Goal: Entertainment & Leisure: Browse casually

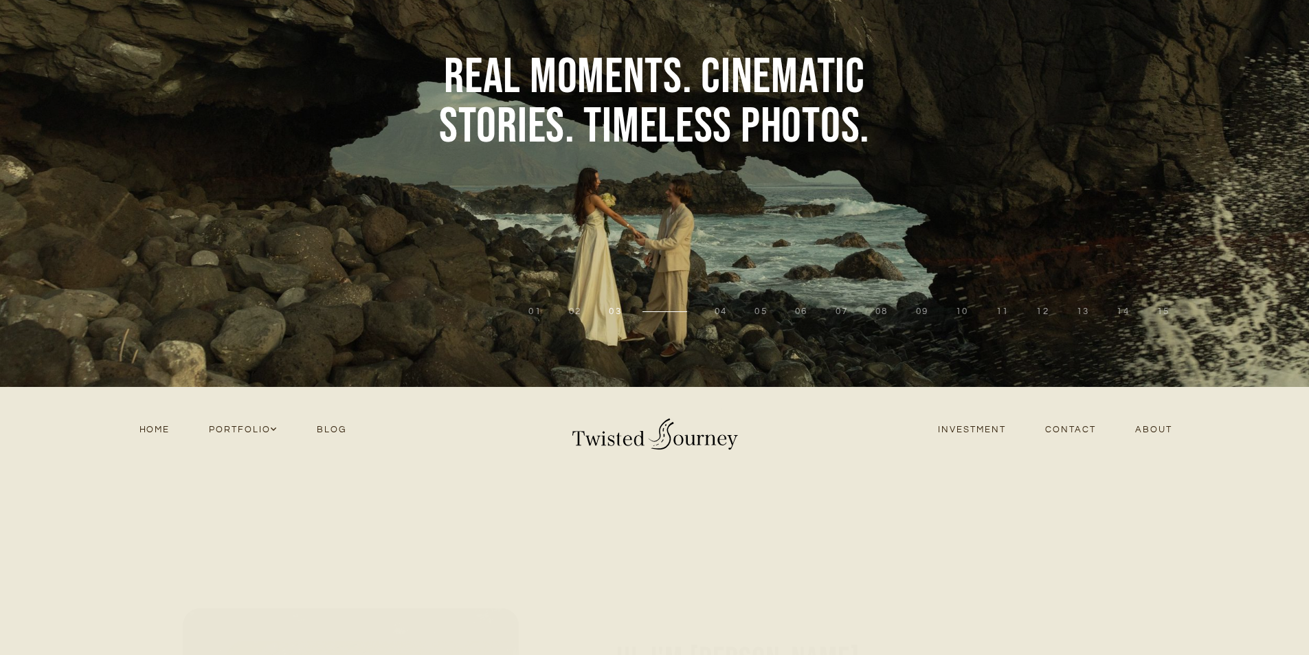
scroll to position [206, 0]
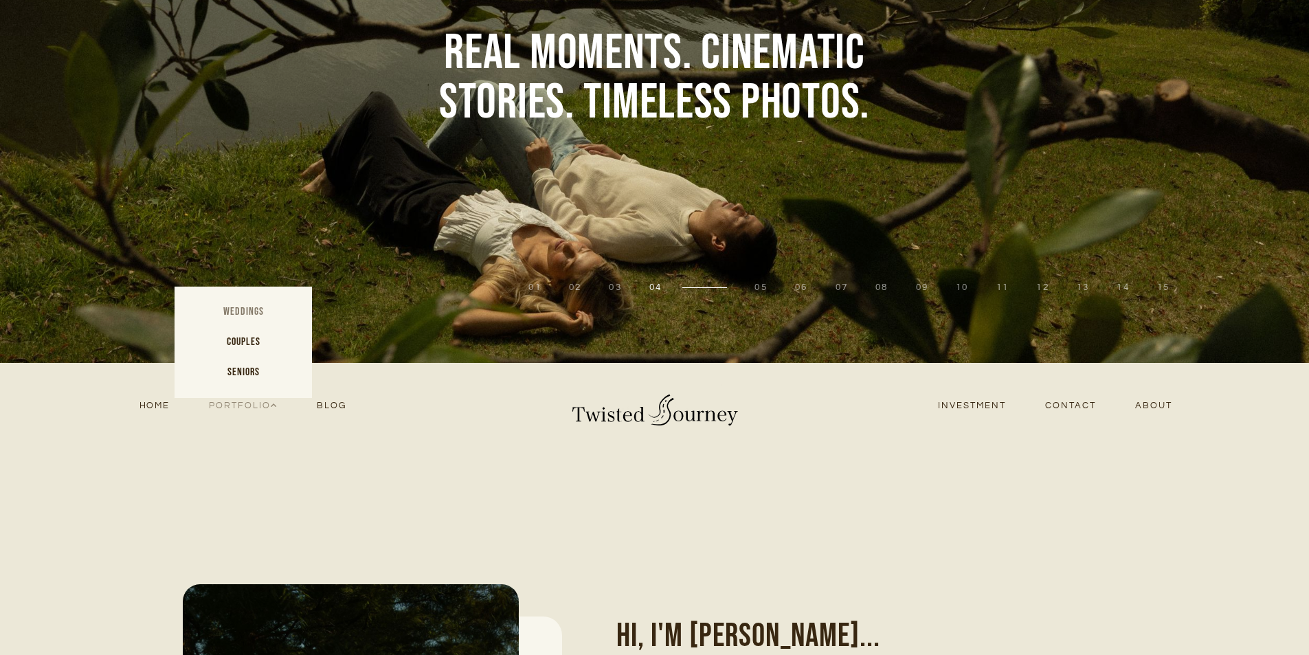
click at [243, 311] on link "Weddings" at bounding box center [243, 312] width 137 height 30
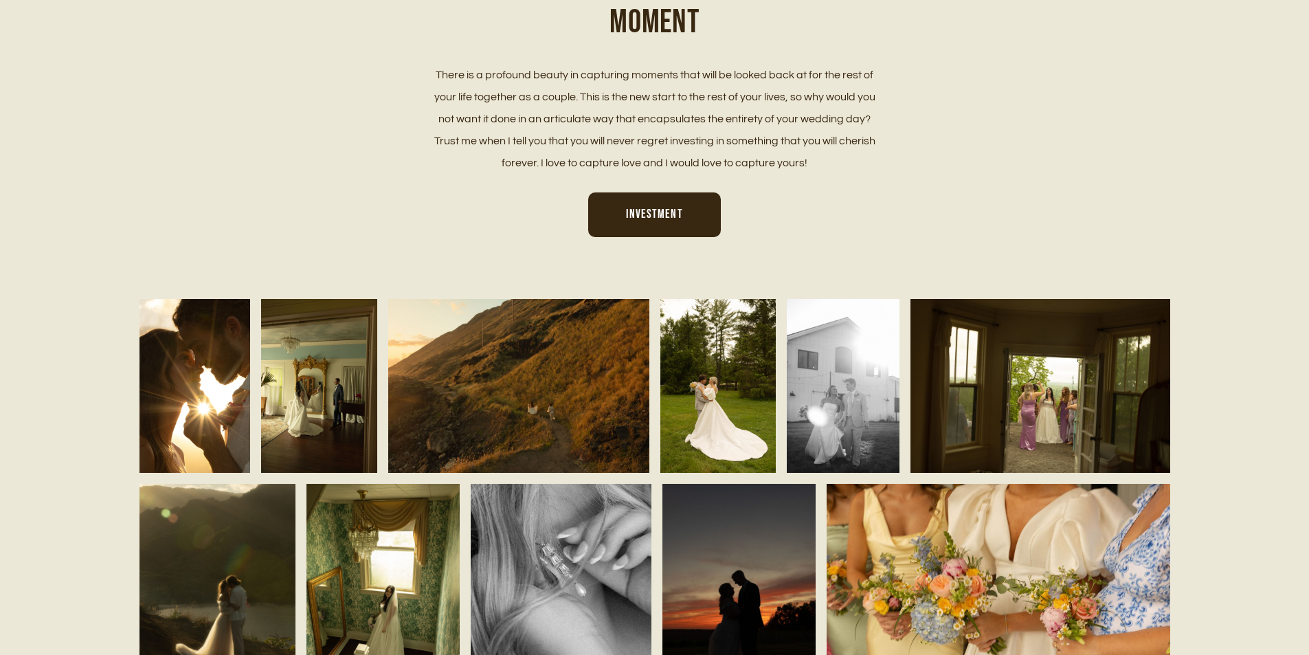
scroll to position [893, 0]
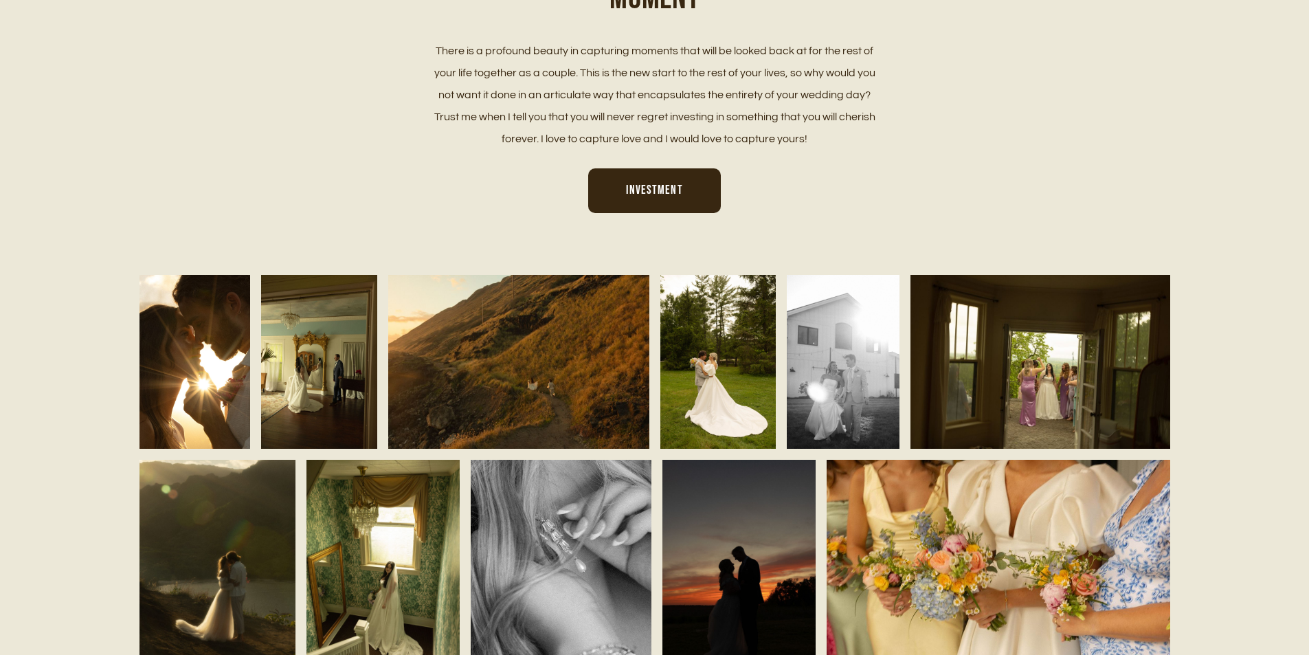
click at [227, 333] on img at bounding box center [194, 361] width 111 height 175
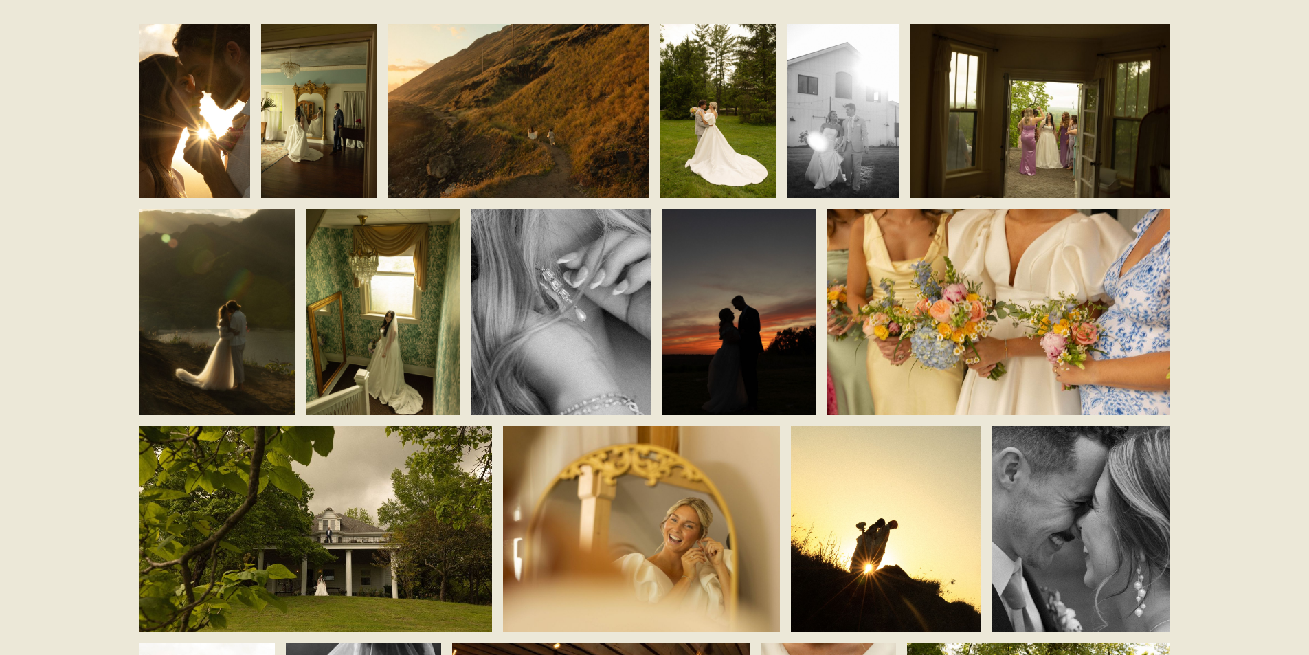
scroll to position [1168, 0]
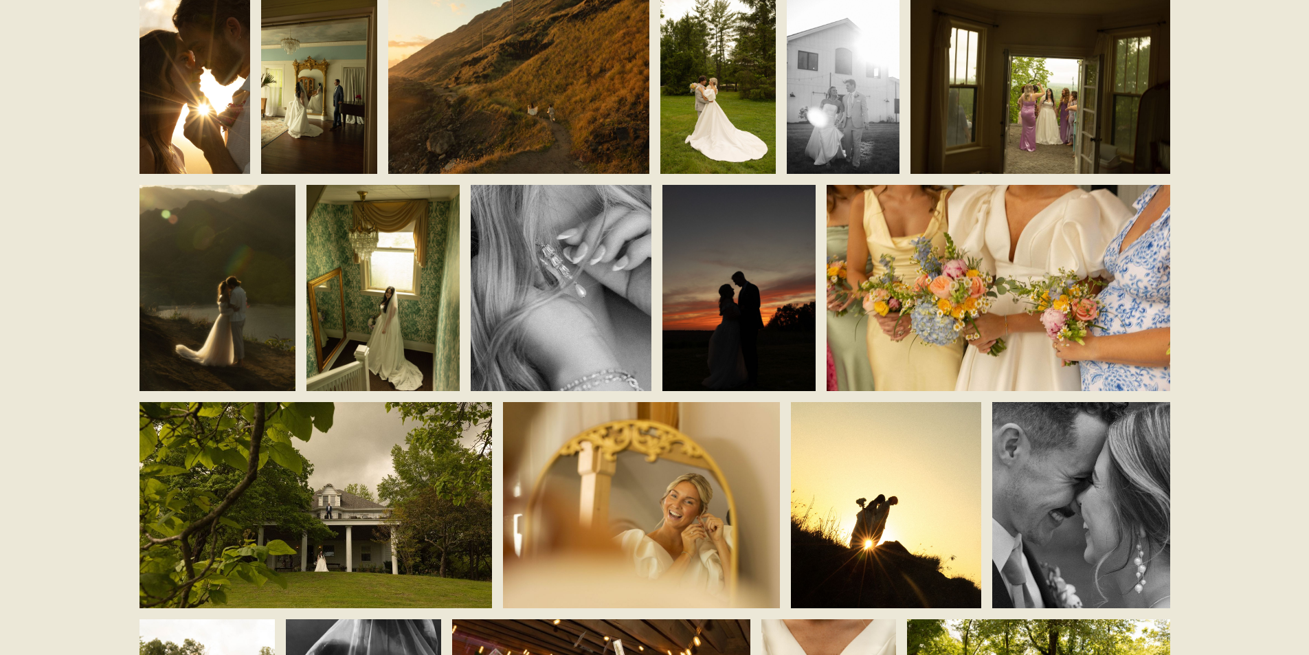
click at [916, 313] on img at bounding box center [999, 288] width 344 height 230
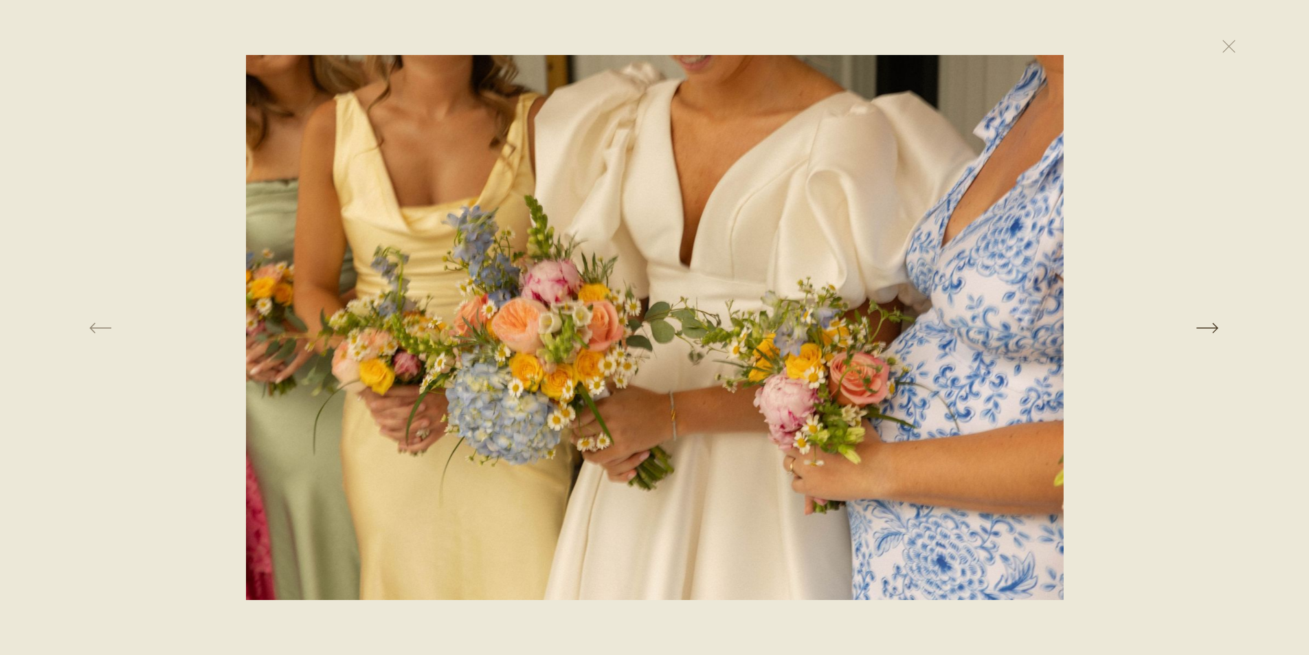
click at [1211, 324] on button at bounding box center [1041, 327] width 451 height 545
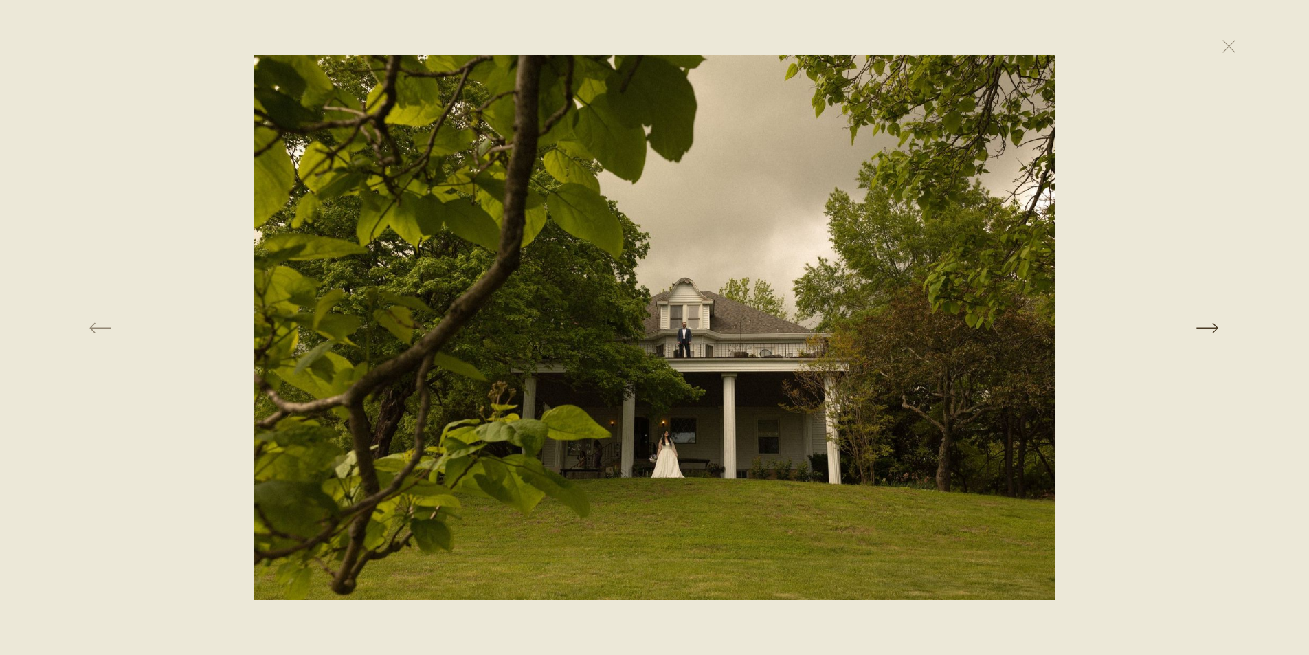
click at [1211, 324] on button at bounding box center [1041, 327] width 451 height 545
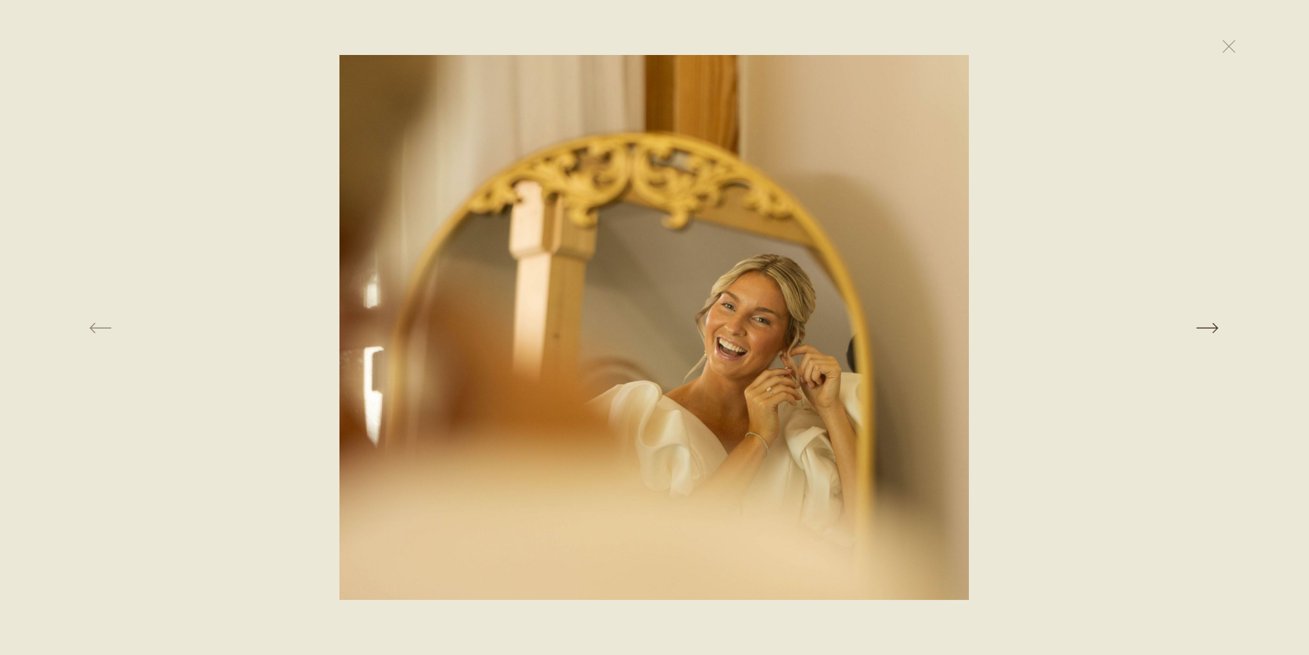
click at [1211, 324] on button at bounding box center [1041, 327] width 451 height 545
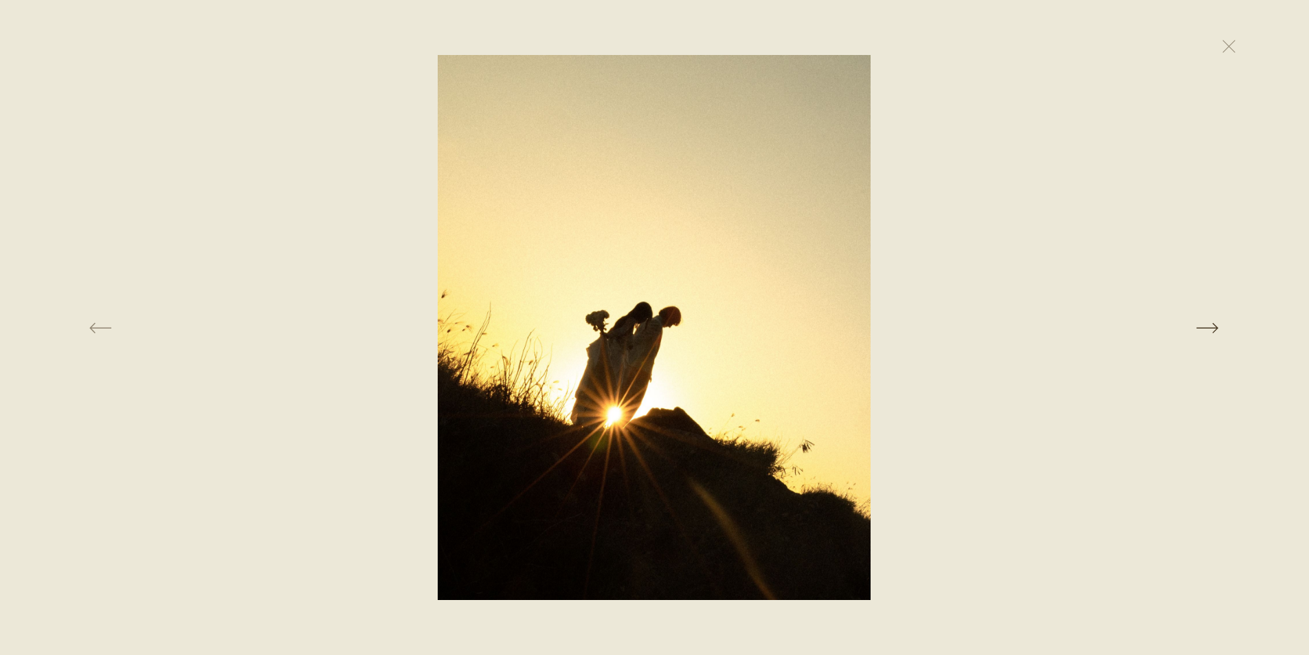
click at [1211, 324] on button at bounding box center [1041, 327] width 451 height 545
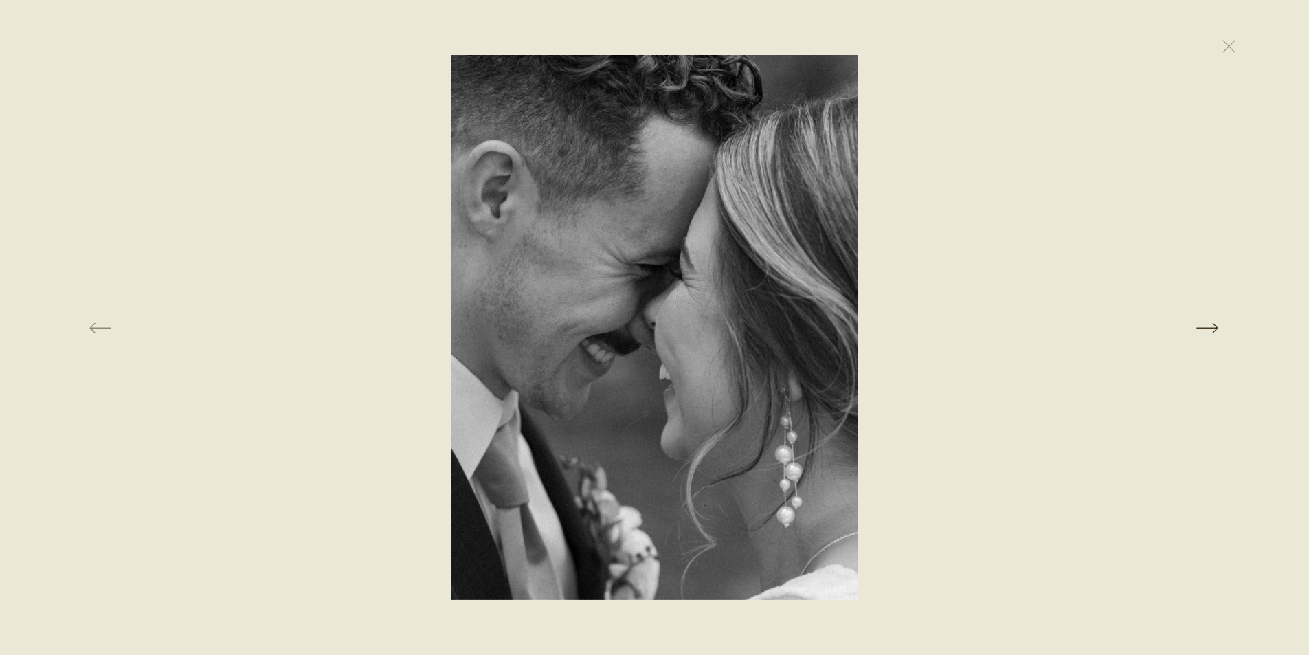
click at [1211, 324] on button at bounding box center [1041, 327] width 451 height 545
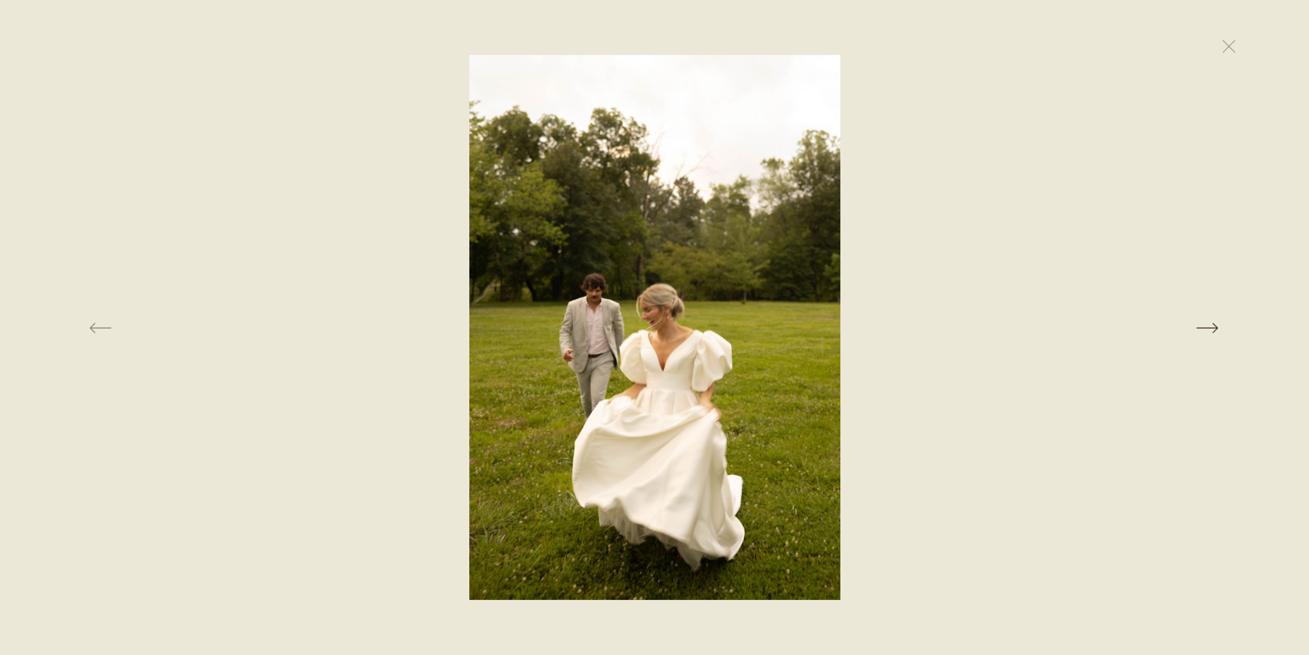
click at [1211, 324] on button at bounding box center [1041, 327] width 451 height 545
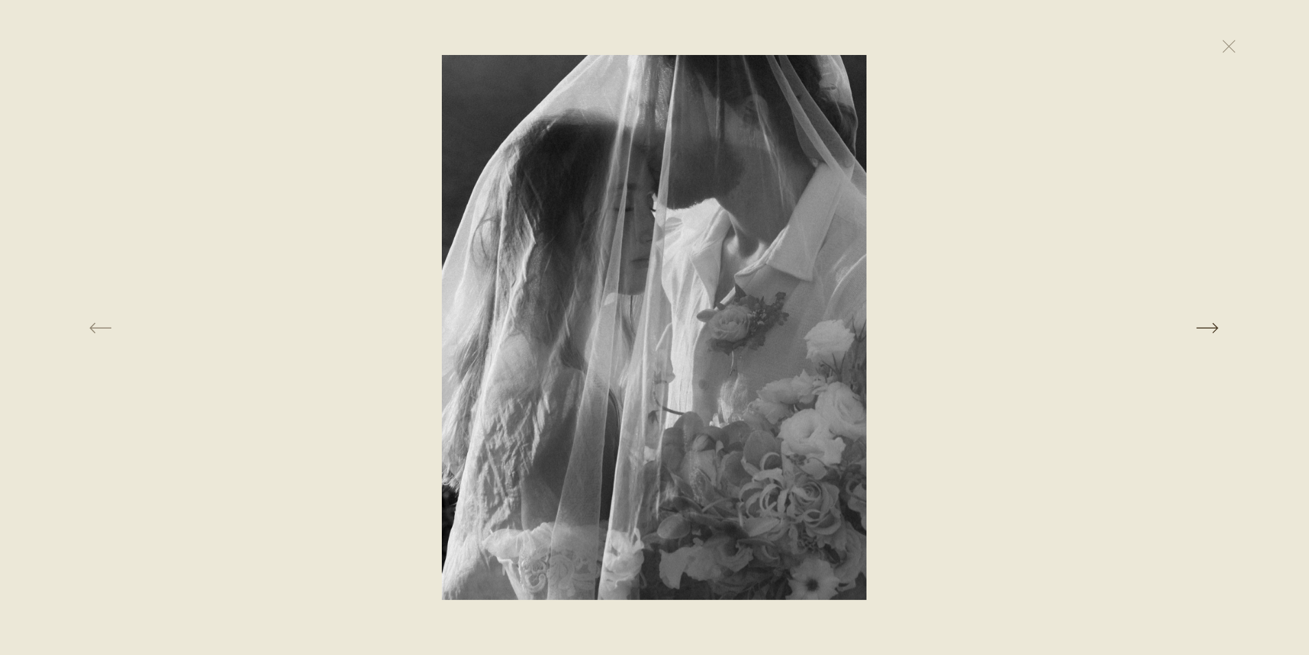
click at [1211, 324] on button at bounding box center [1041, 327] width 451 height 545
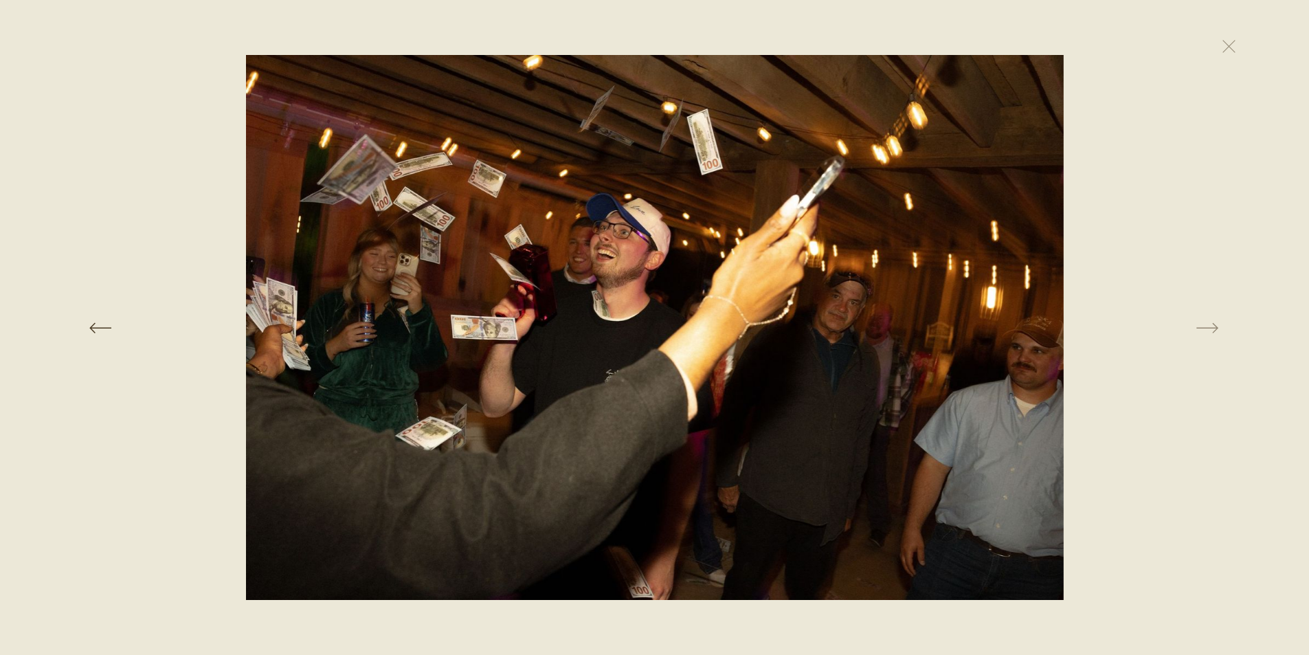
click at [319, 364] on button at bounding box center [266, 327] width 451 height 545
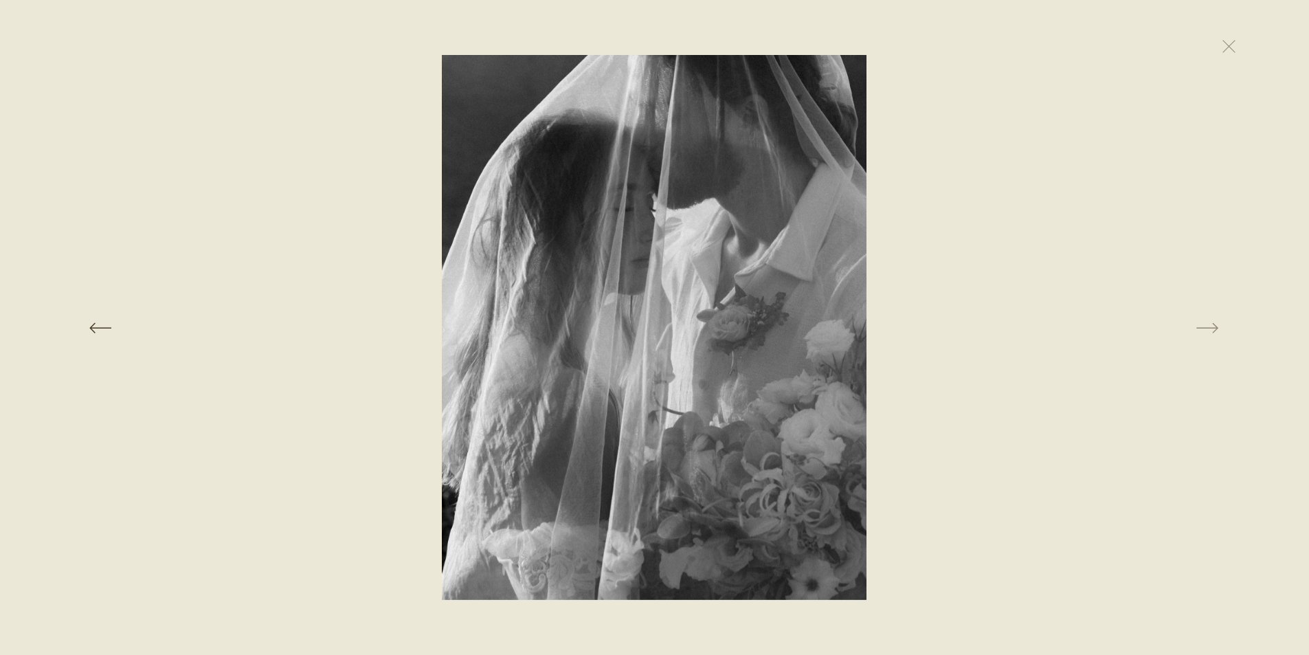
click at [87, 325] on button at bounding box center [266, 327] width 451 height 545
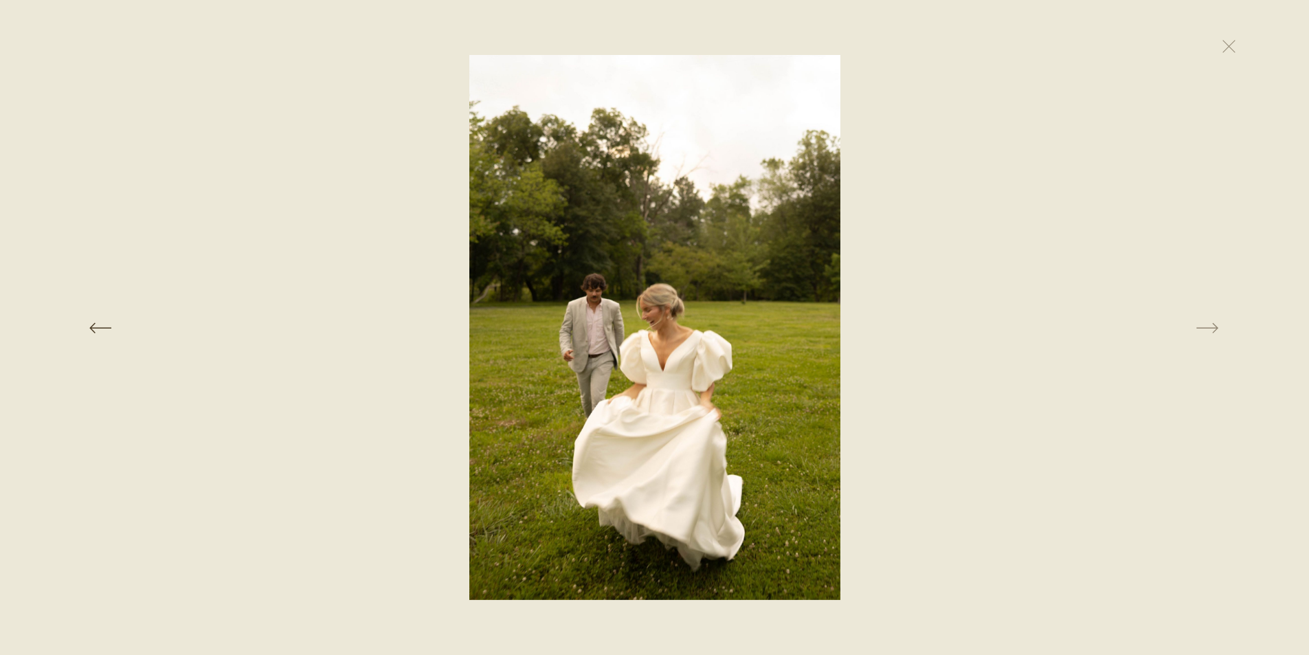
click at [81, 334] on button at bounding box center [266, 327] width 451 height 545
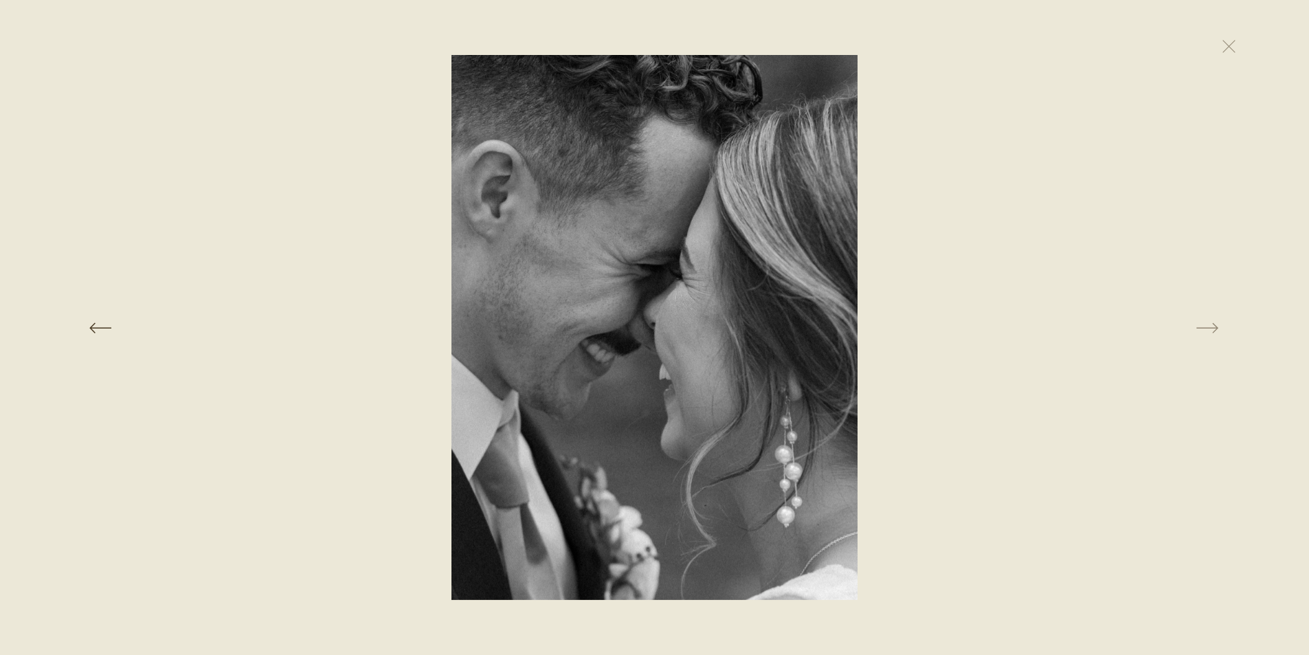
click at [104, 331] on button at bounding box center [266, 327] width 451 height 545
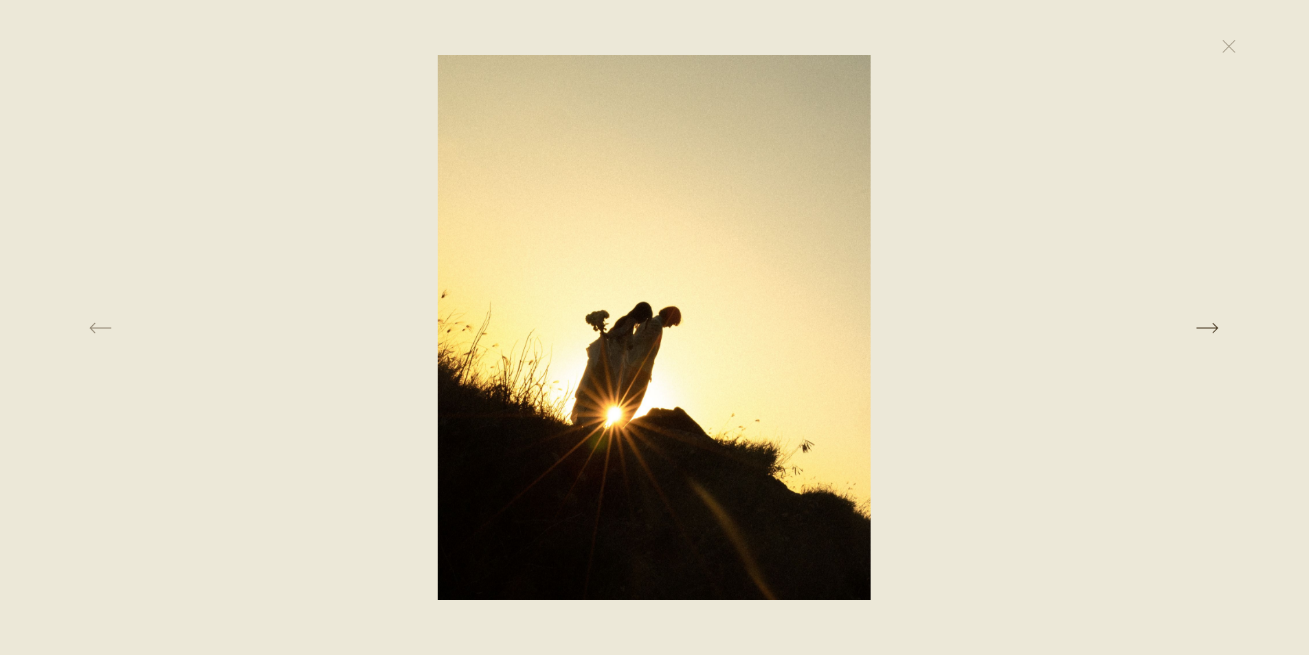
click at [1217, 333] on button at bounding box center [1041, 327] width 451 height 545
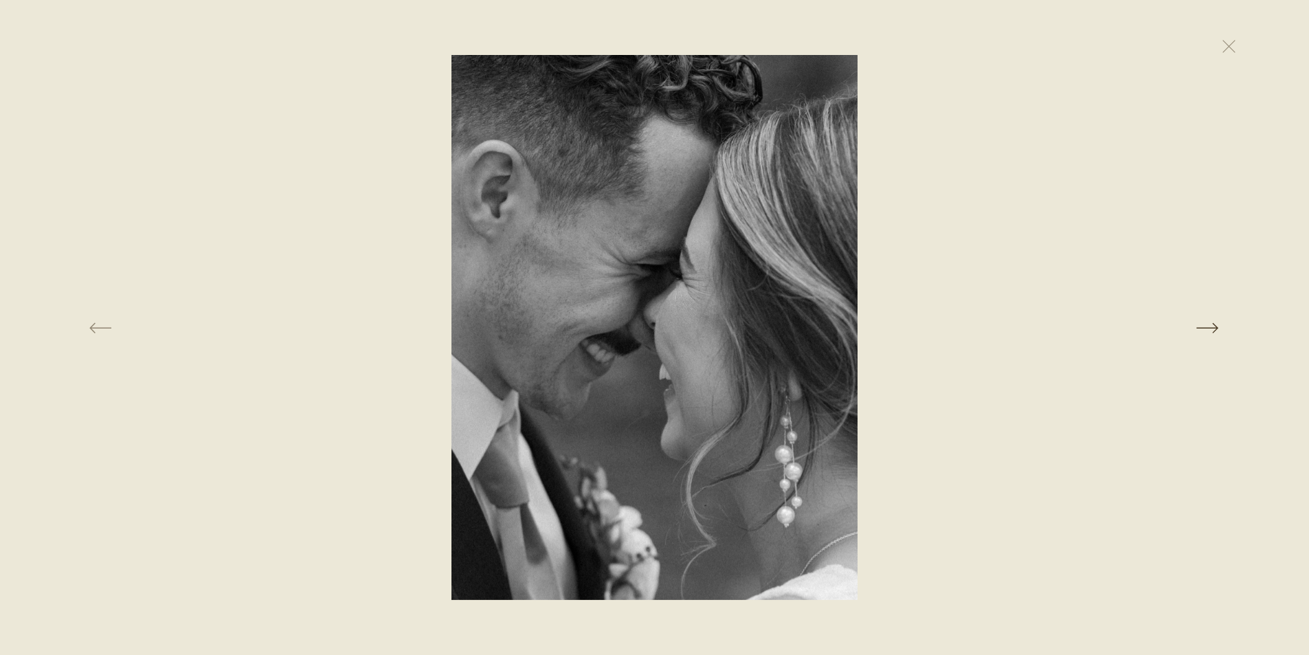
click at [1217, 333] on button at bounding box center [1041, 327] width 451 height 545
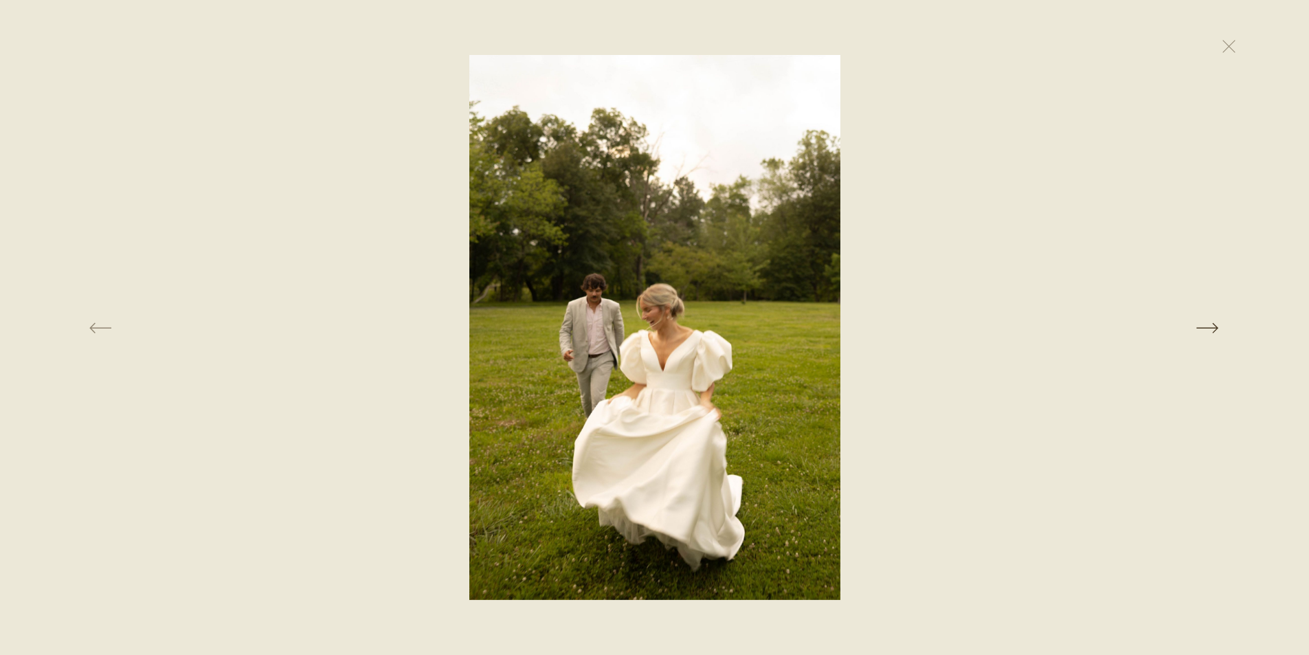
click at [1217, 333] on button at bounding box center [1041, 327] width 451 height 545
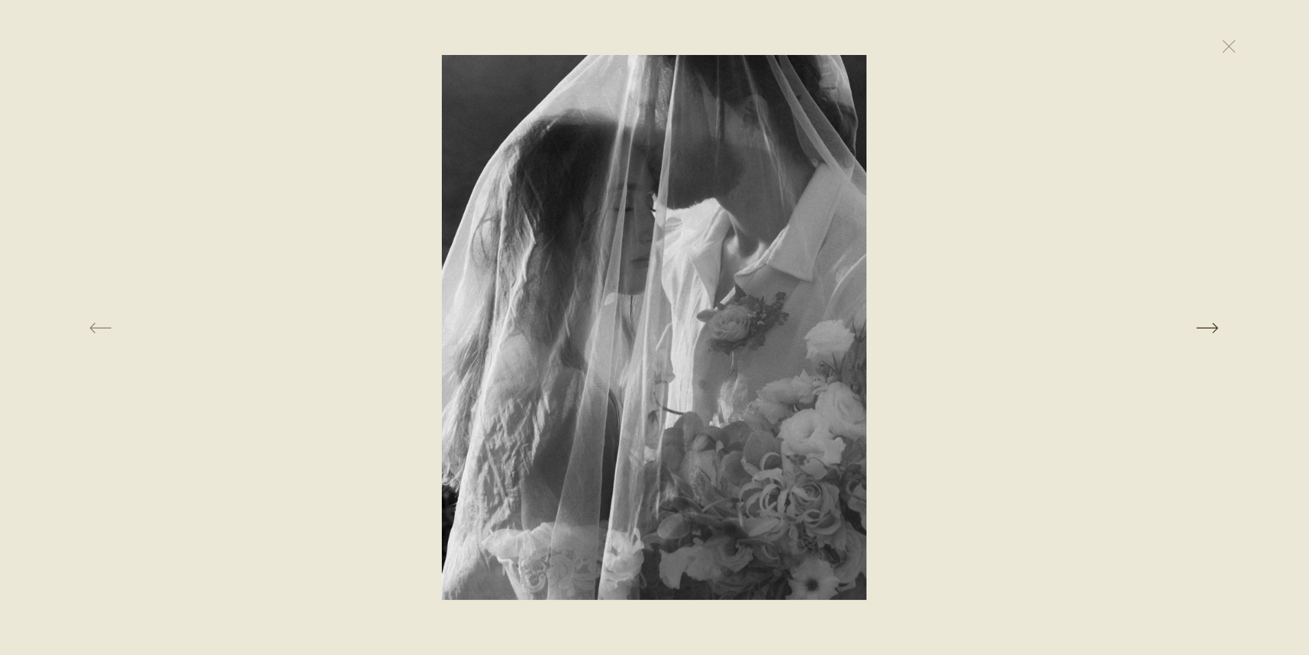
click at [1217, 333] on button at bounding box center [1041, 327] width 451 height 545
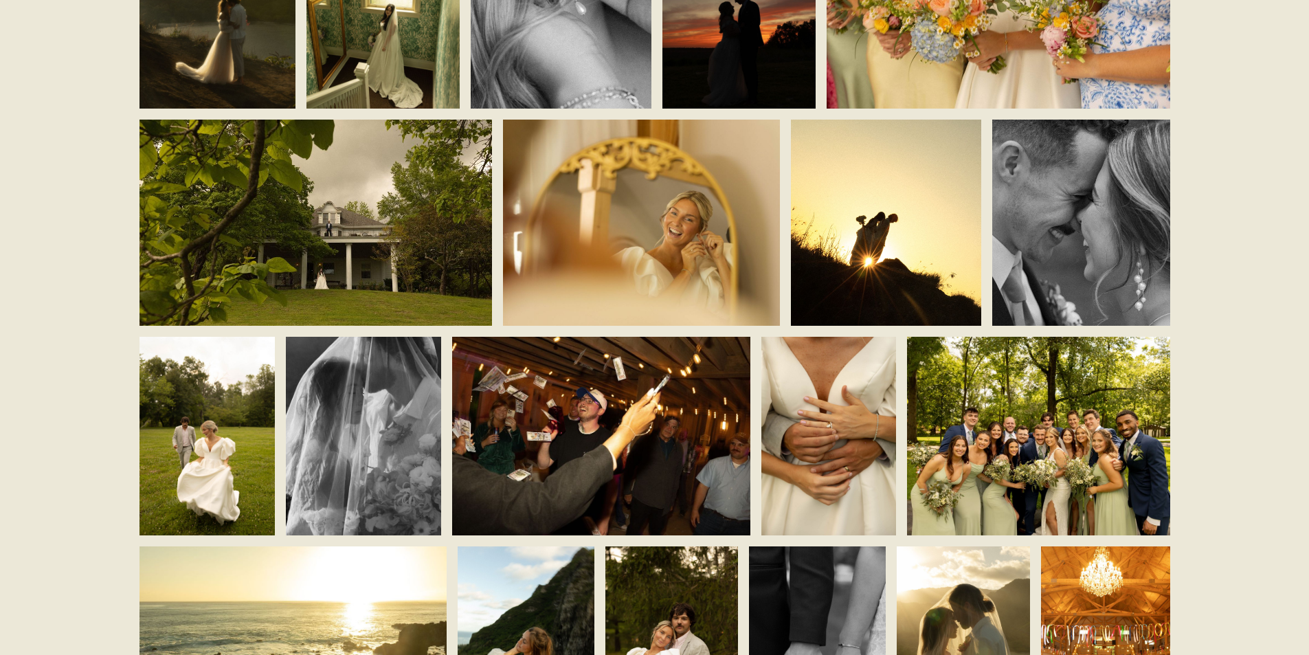
scroll to position [1512, 0]
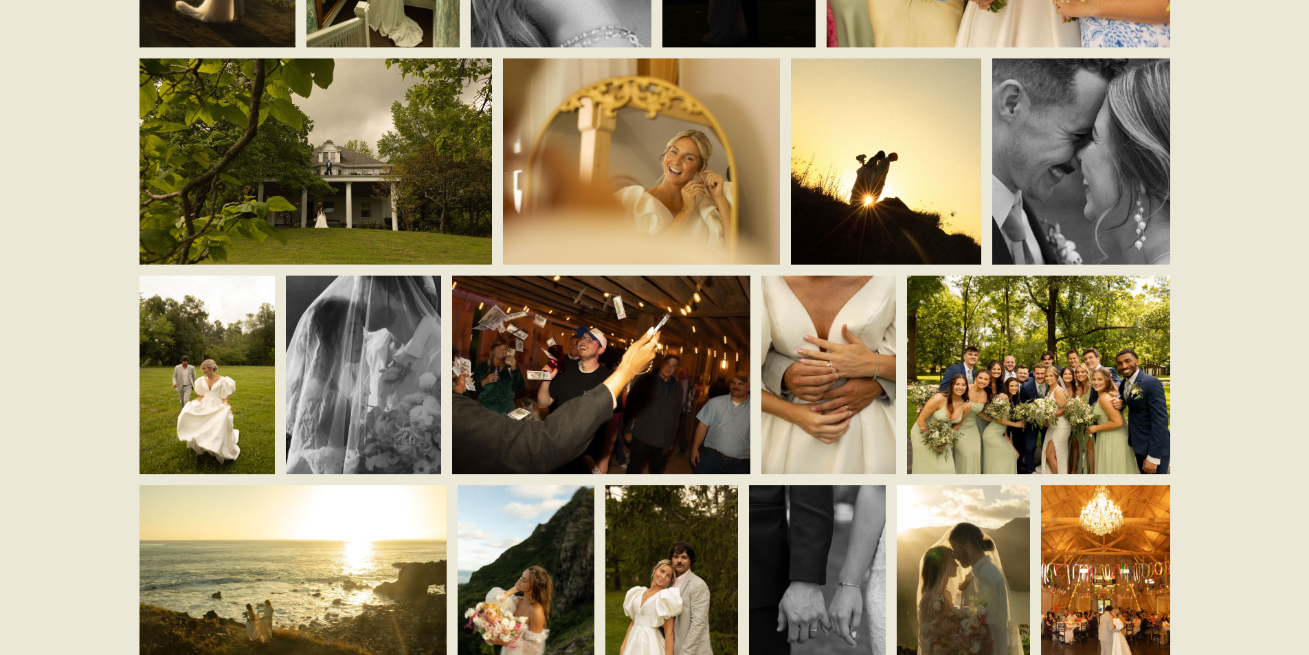
click at [584, 414] on img at bounding box center [601, 375] width 298 height 199
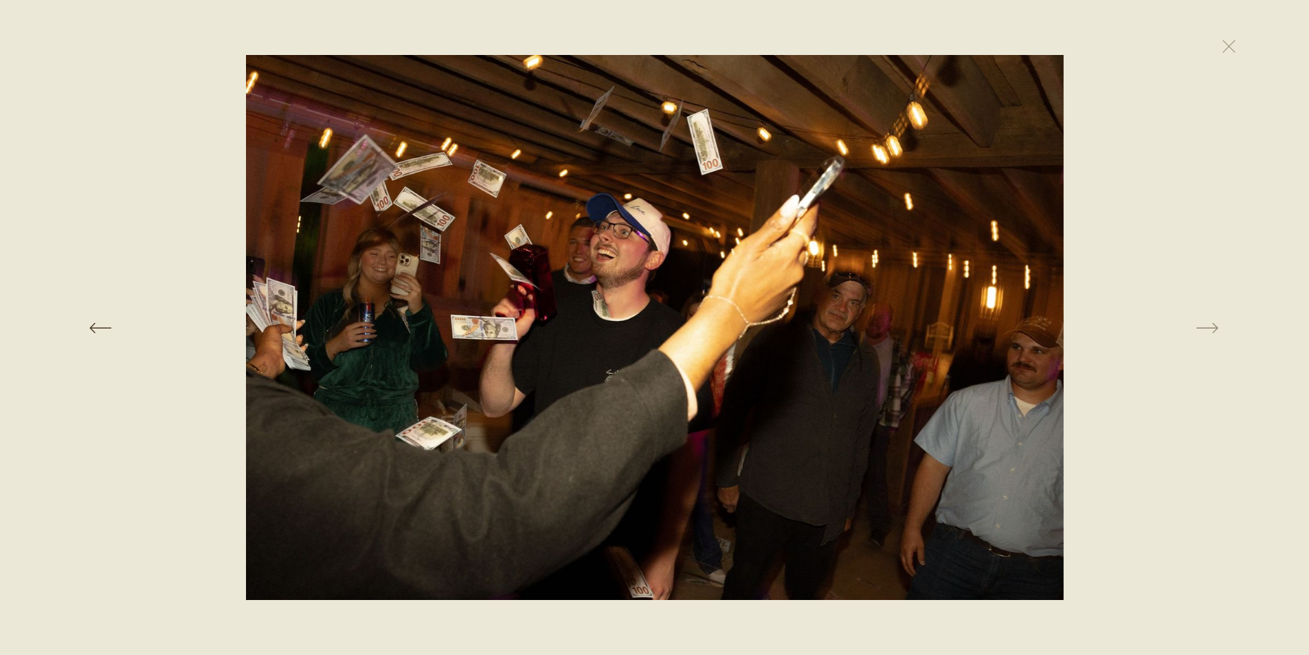
click at [360, 356] on button at bounding box center [266, 327] width 451 height 545
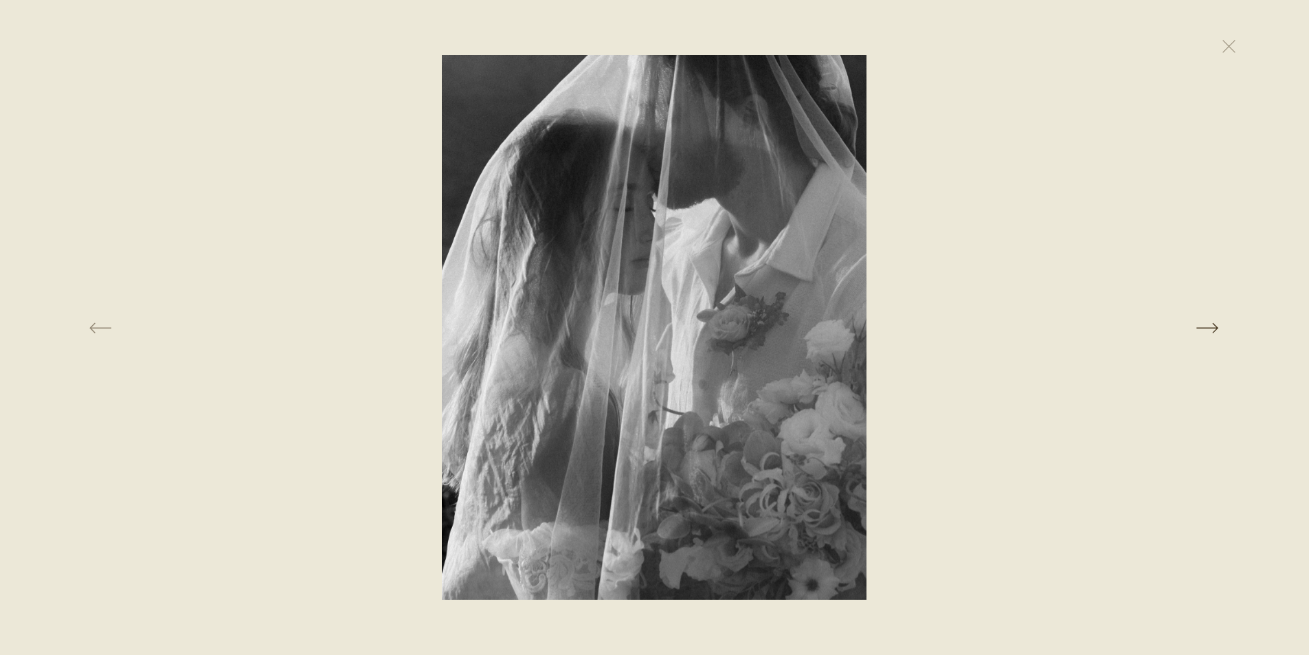
click at [1203, 334] on button at bounding box center [1041, 327] width 451 height 545
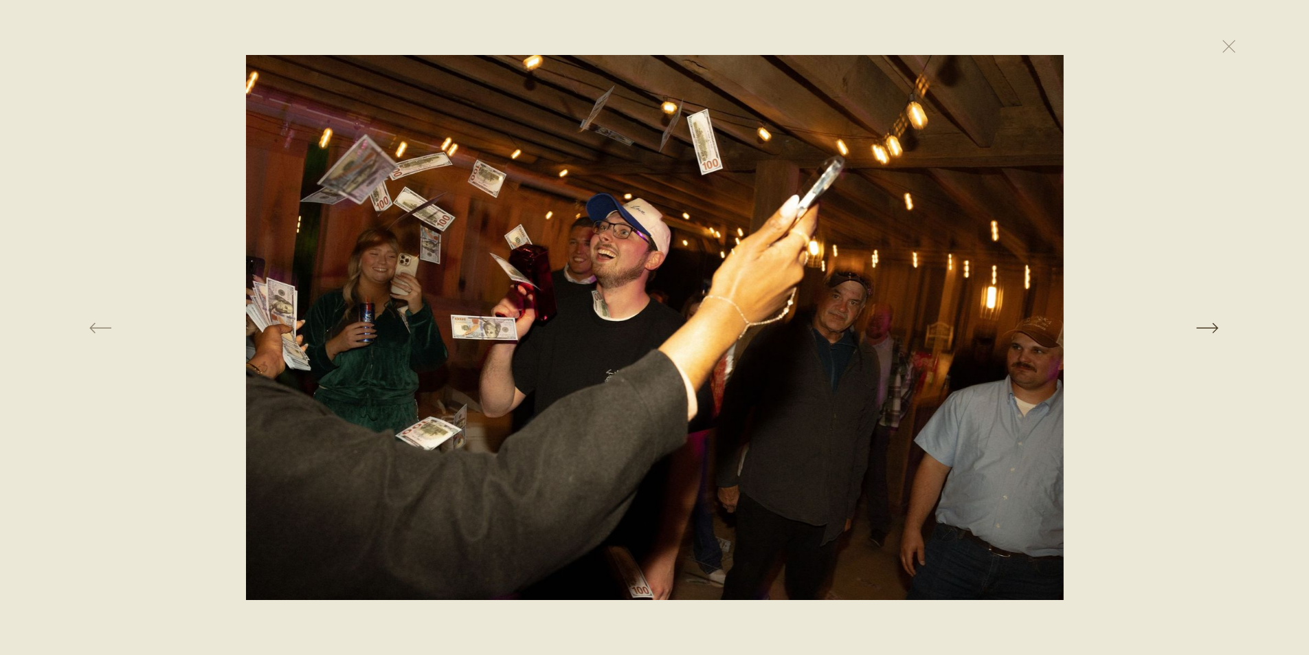
click at [1205, 324] on button at bounding box center [1041, 327] width 451 height 545
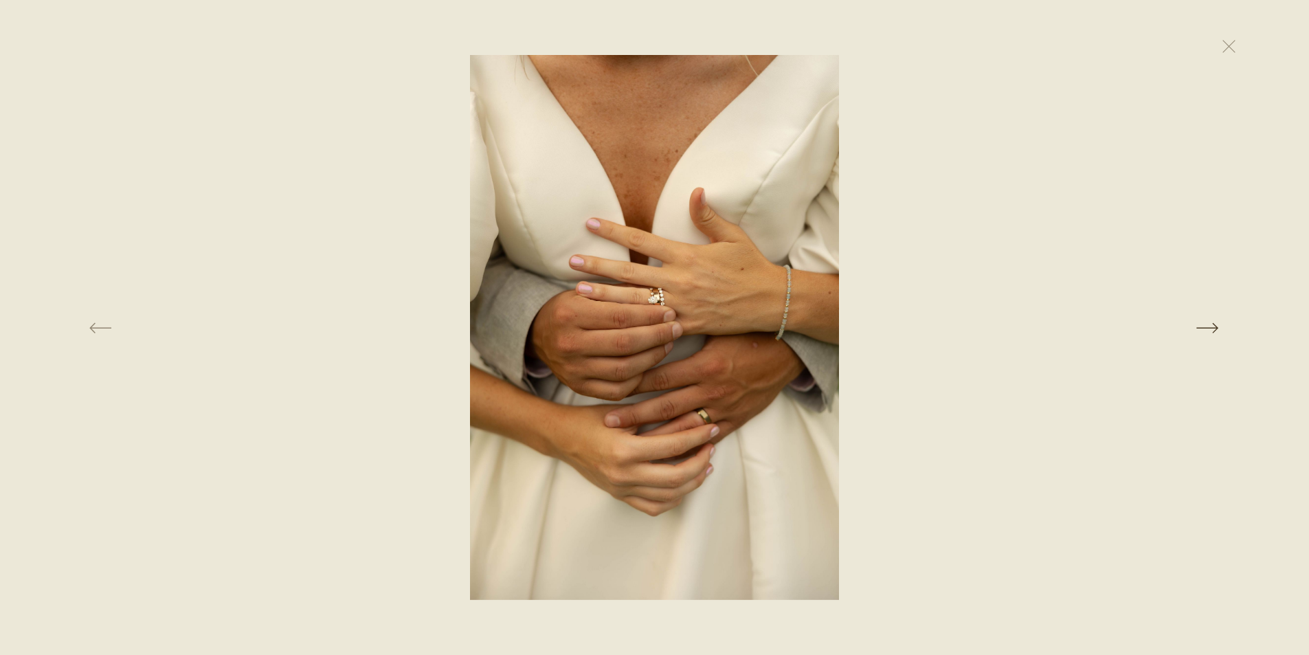
click at [1205, 324] on button at bounding box center [1041, 327] width 451 height 545
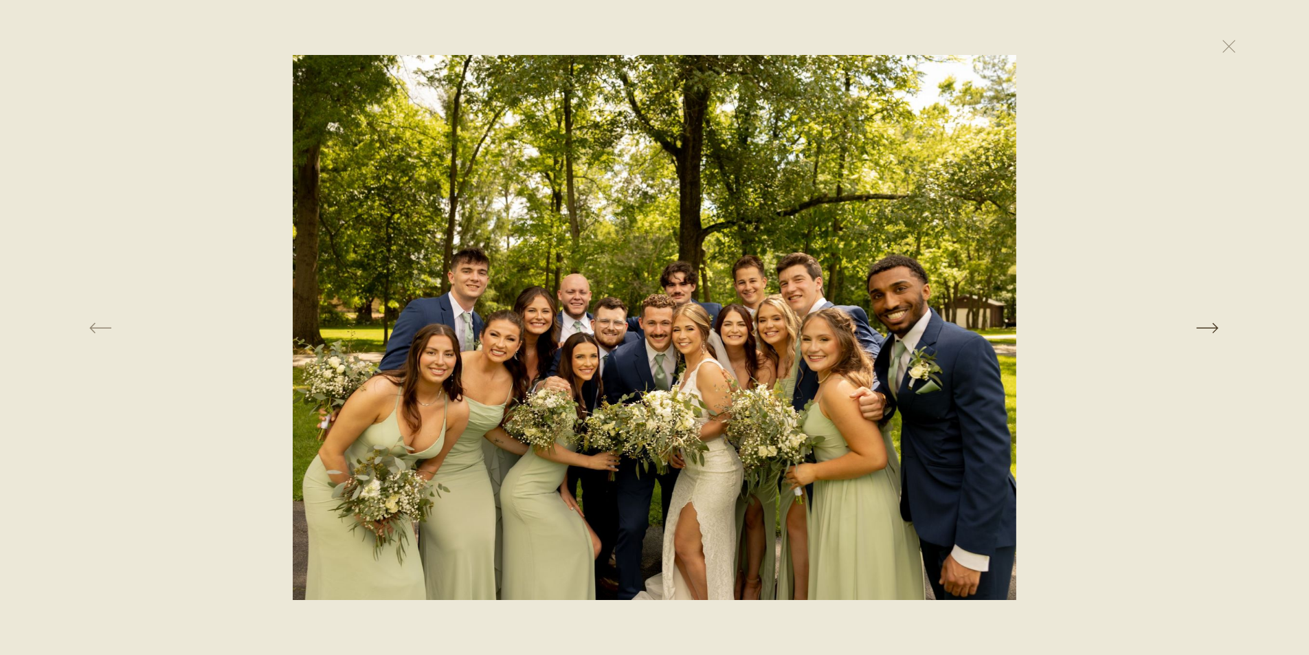
click at [1216, 320] on button at bounding box center [1041, 327] width 451 height 545
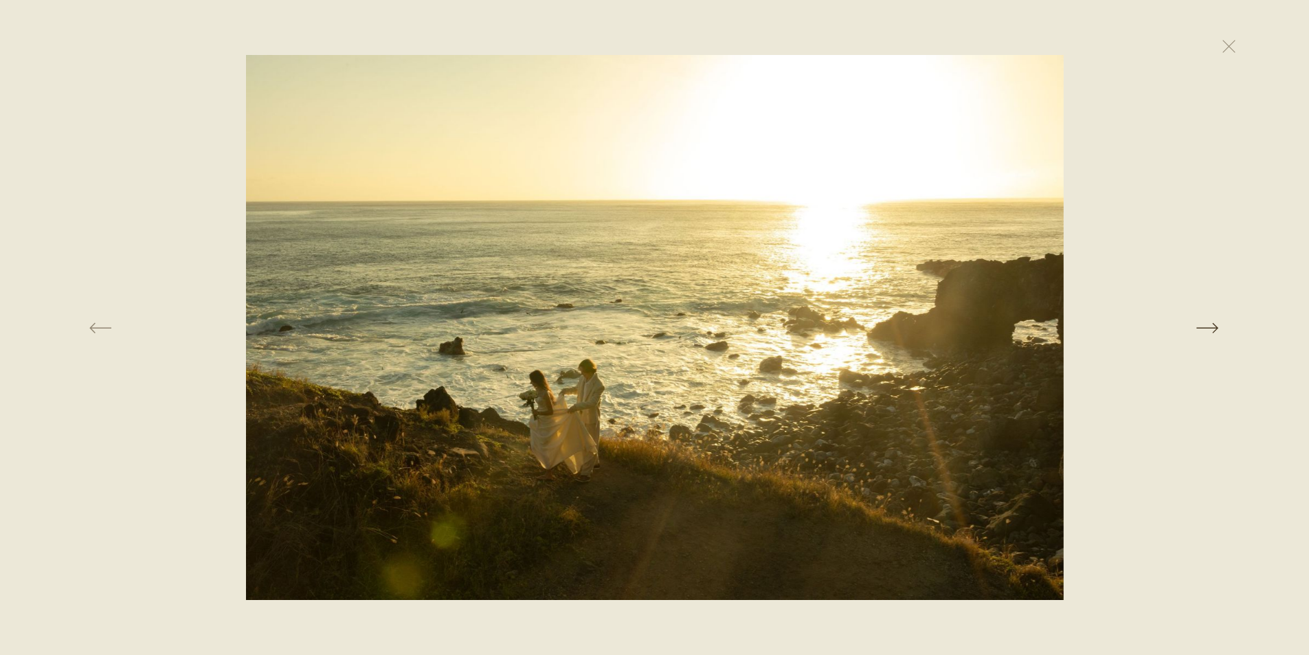
click at [1216, 320] on button at bounding box center [1041, 327] width 451 height 545
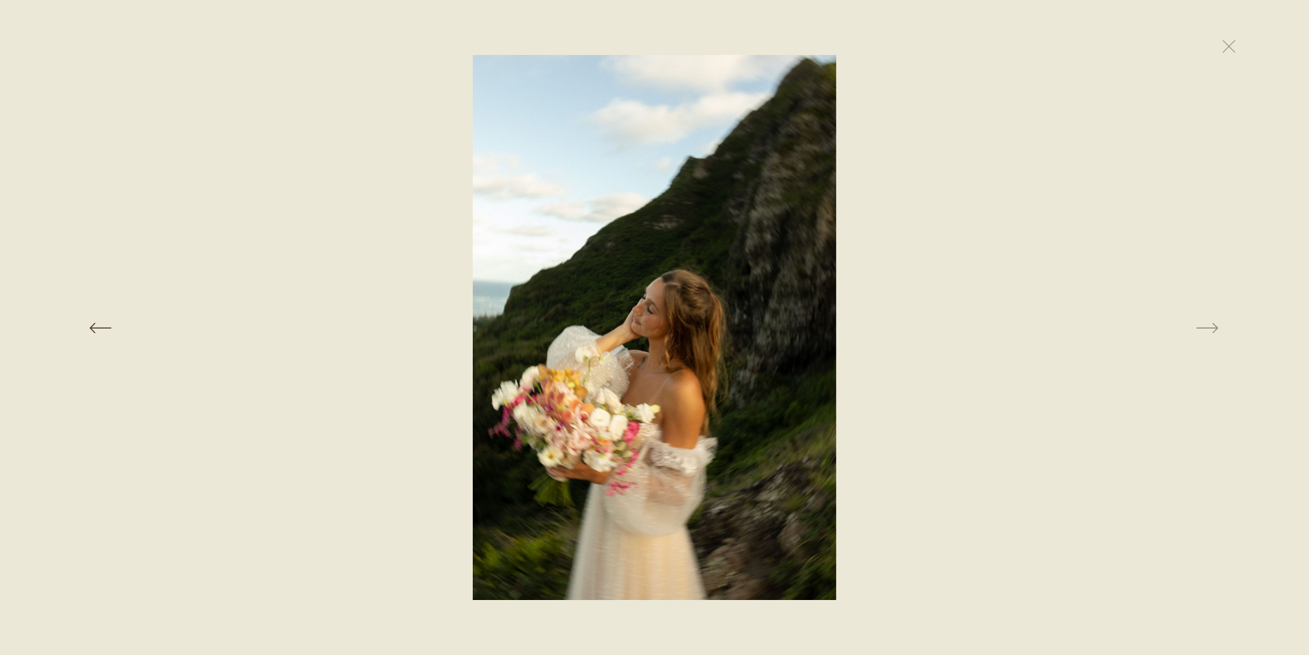
click at [112, 326] on button at bounding box center [266, 327] width 451 height 545
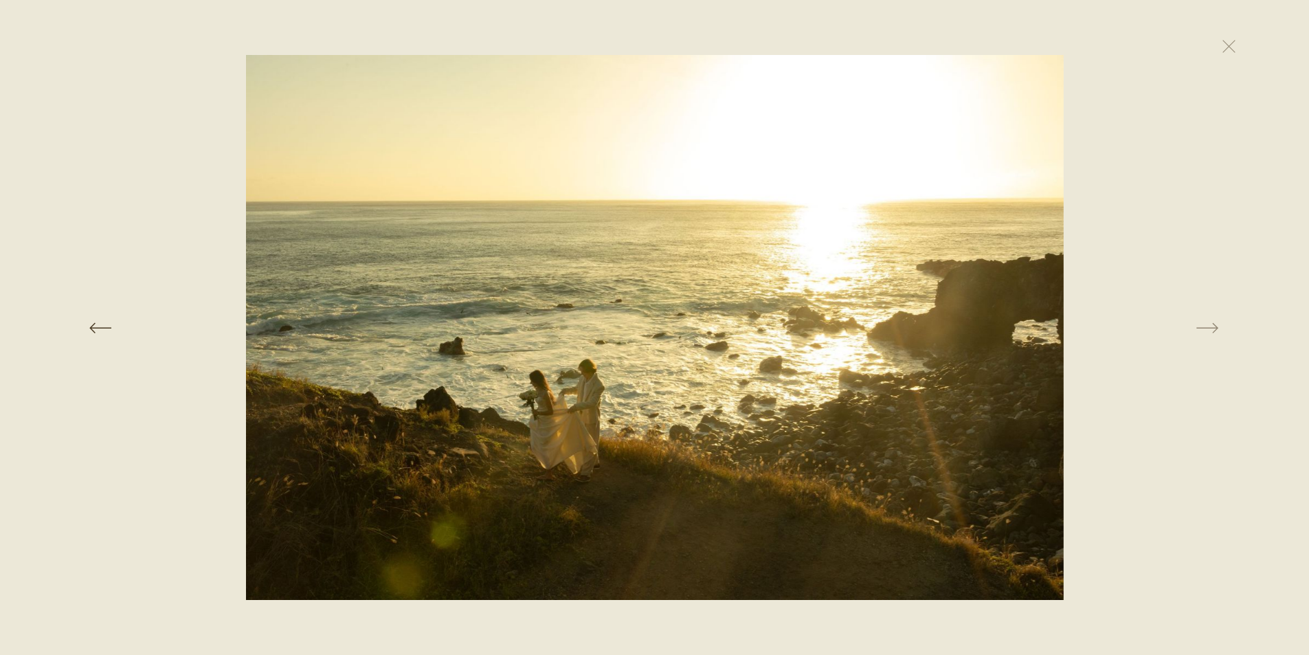
click at [110, 326] on button at bounding box center [266, 327] width 451 height 545
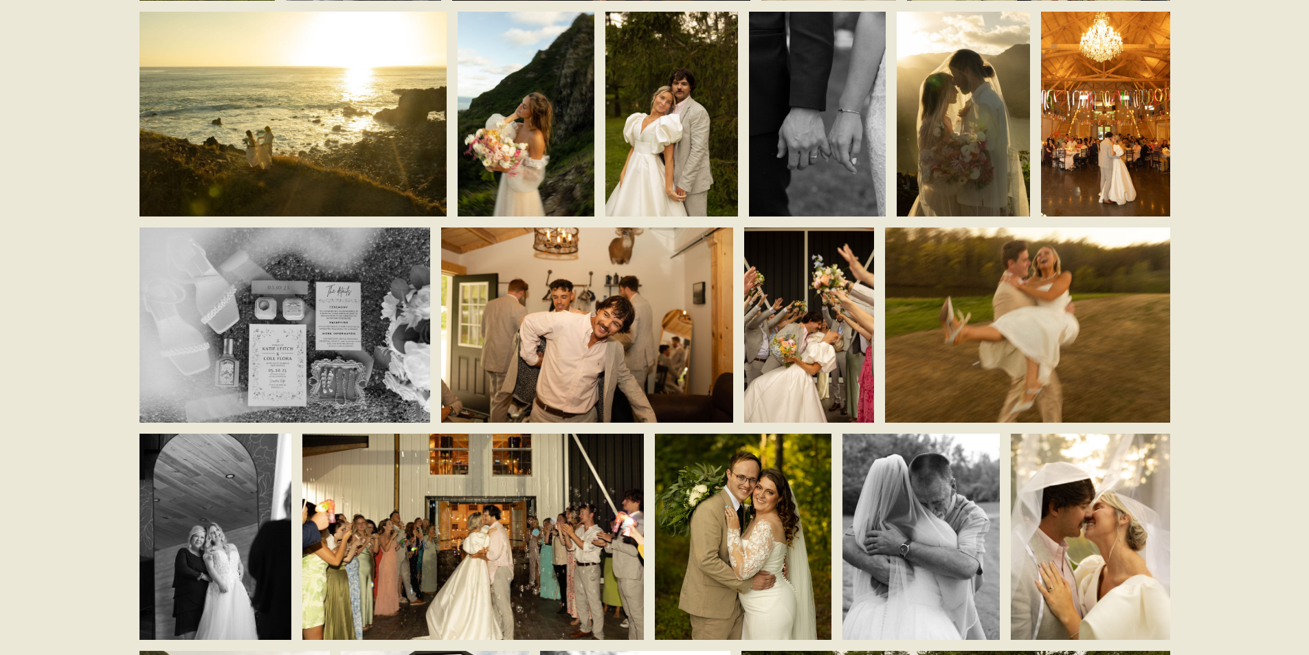
scroll to position [1993, 0]
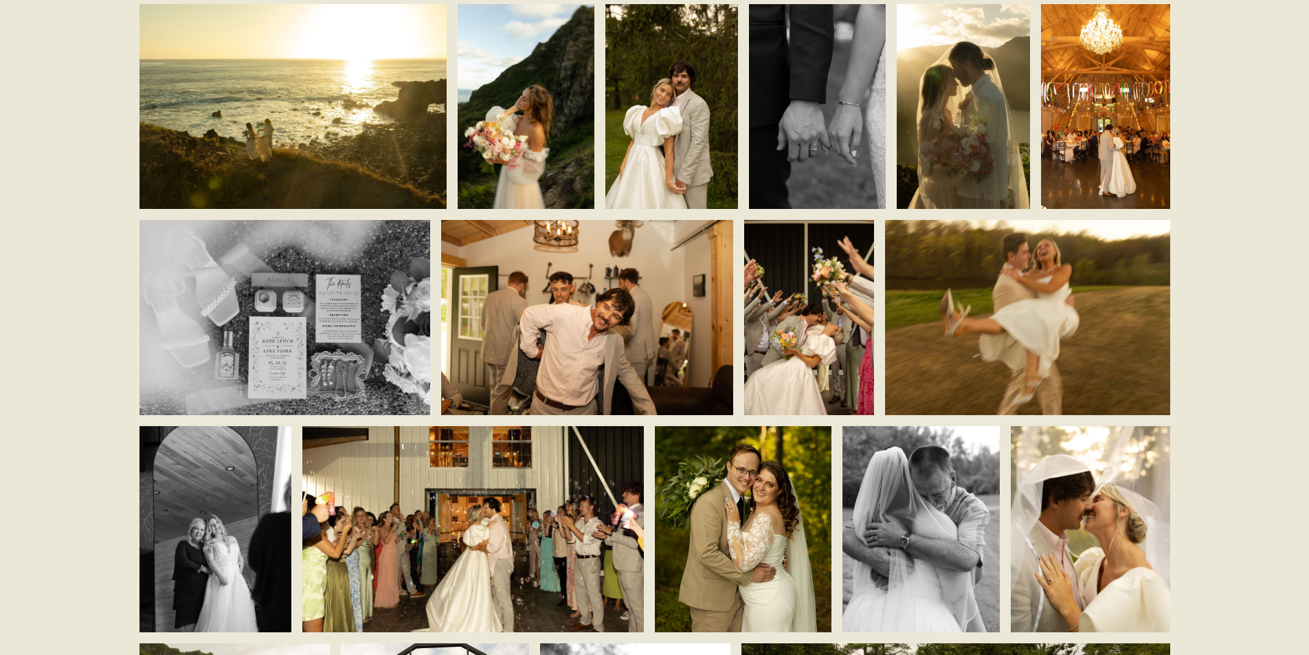
click at [270, 317] on img at bounding box center [284, 317] width 291 height 195
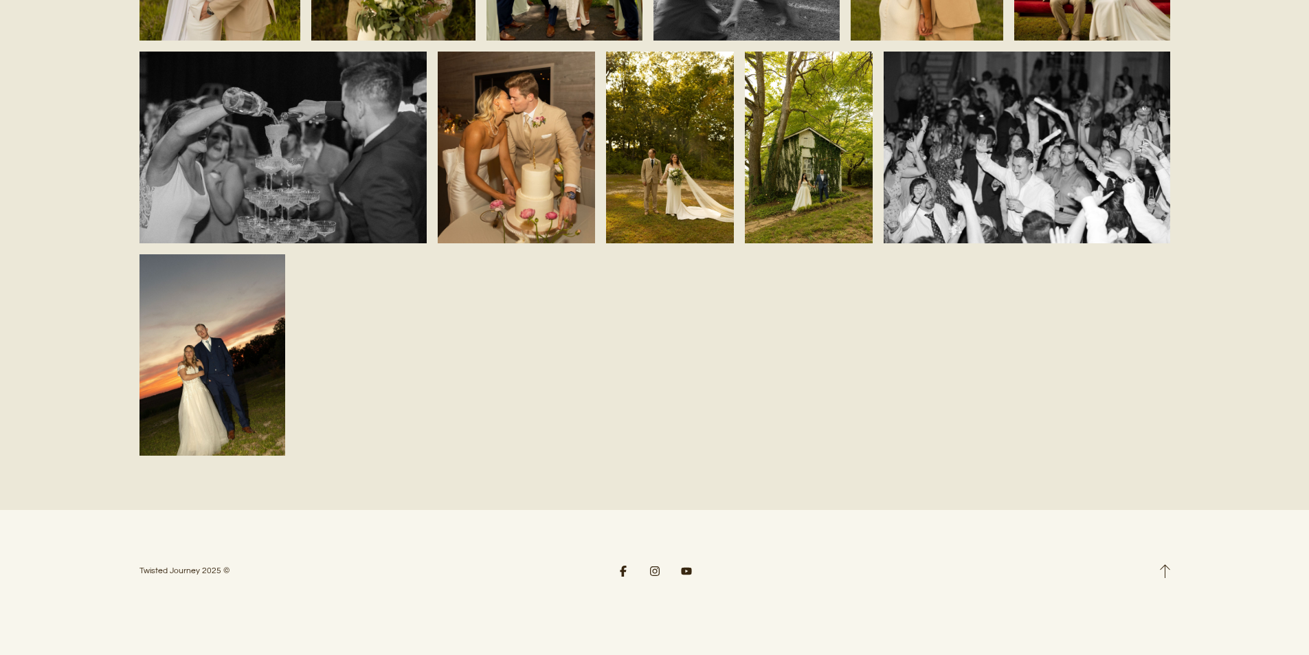
scroll to position [4329, 0]
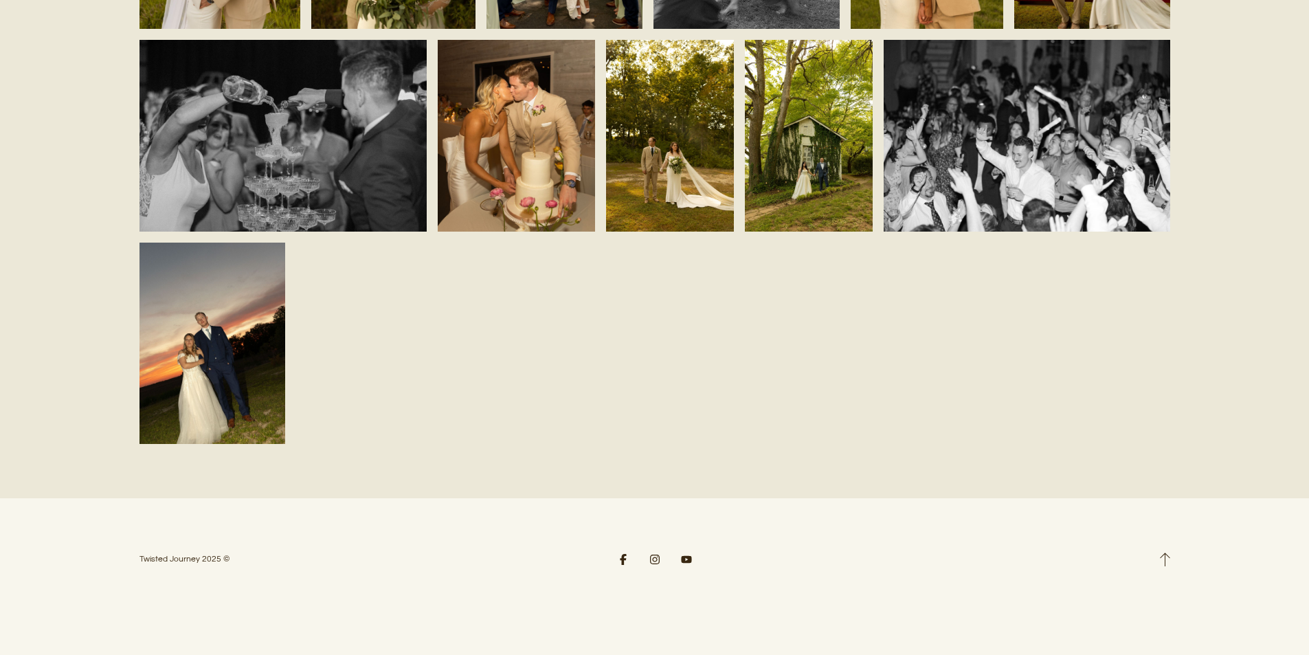
click at [243, 364] on img at bounding box center [212, 343] width 146 height 202
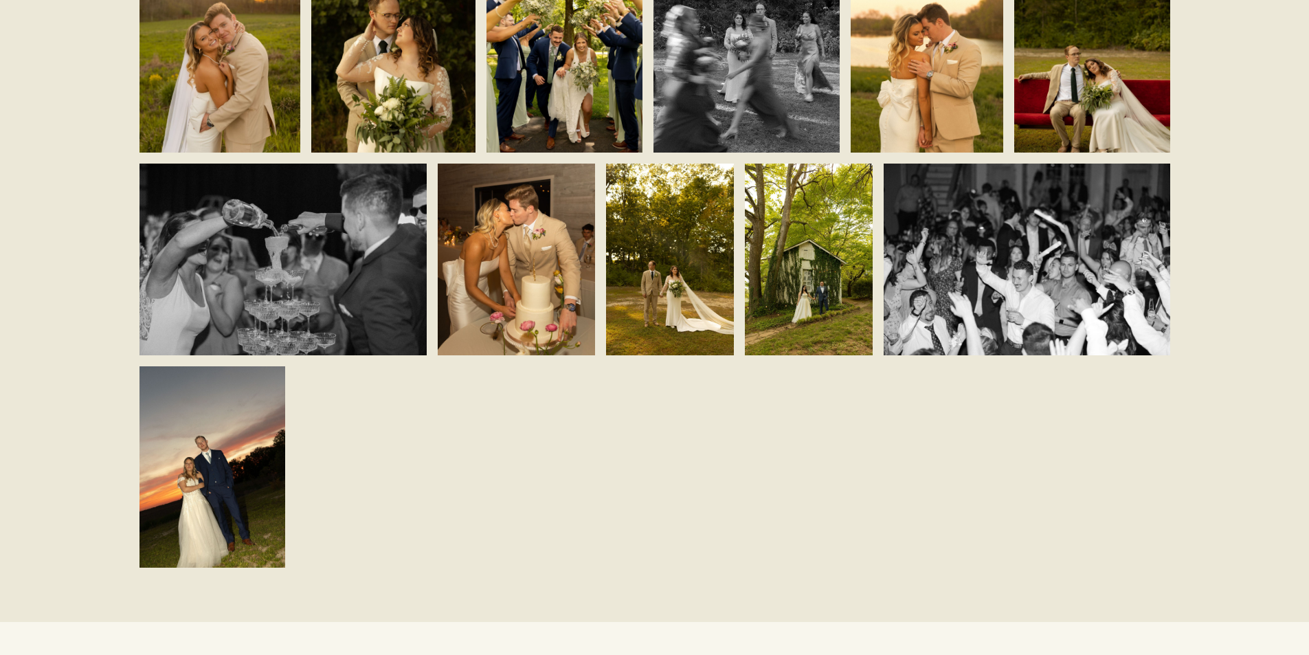
scroll to position [4204, 0]
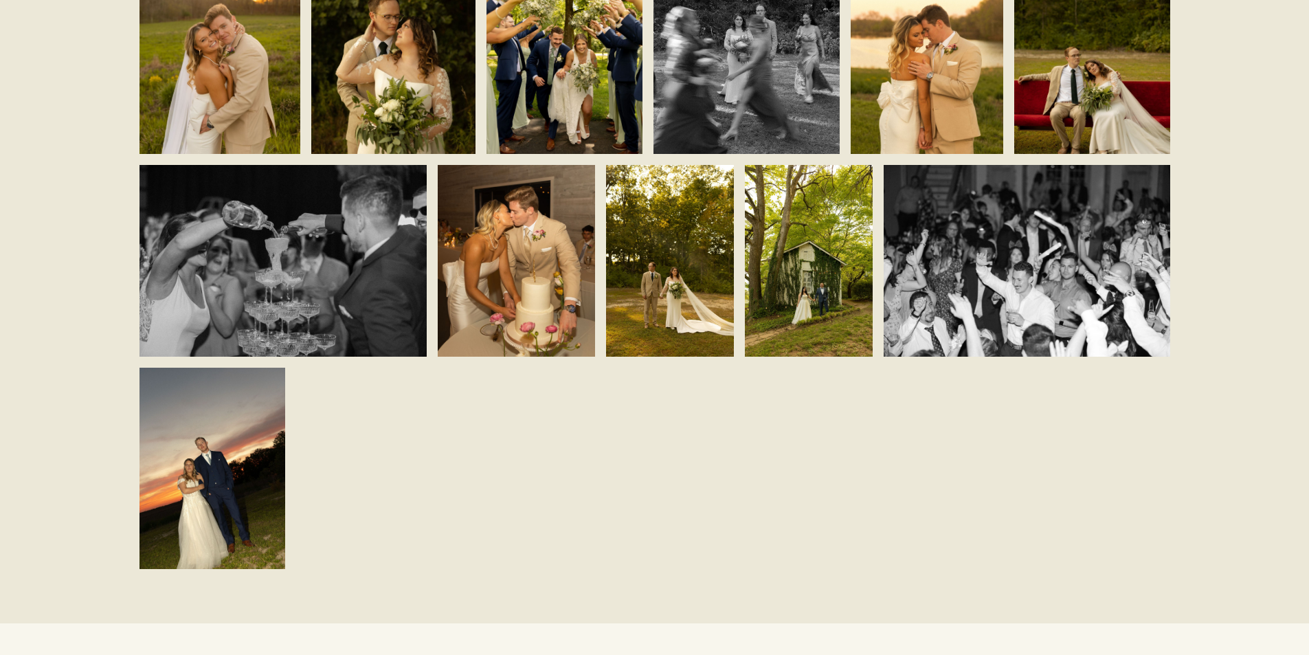
click at [559, 343] on img at bounding box center [516, 261] width 157 height 192
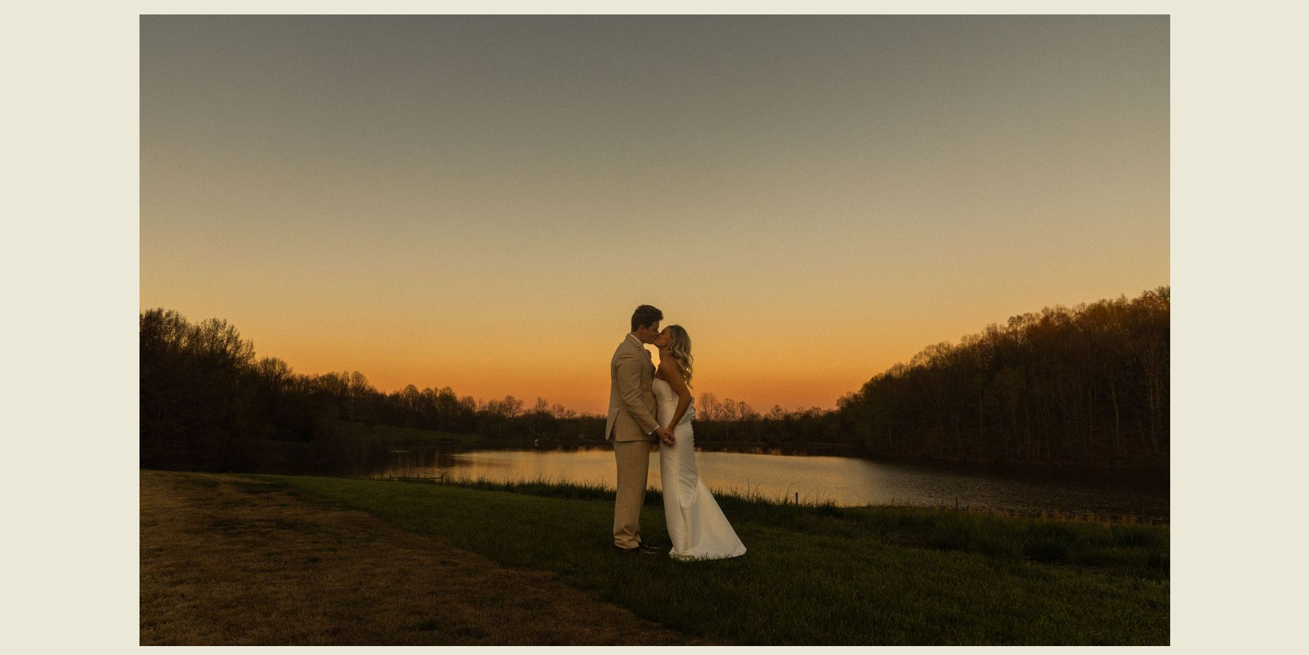
scroll to position [0, 0]
